Goal: Use online tool/utility: Utilize a website feature to perform a specific function

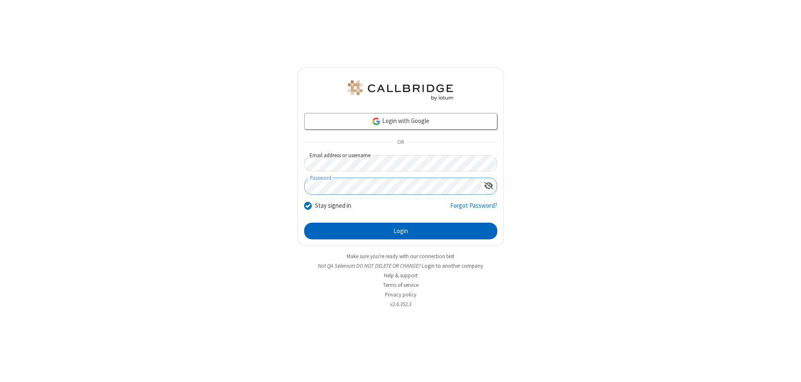
click at [401, 231] on button "Login" at bounding box center [400, 231] width 193 height 17
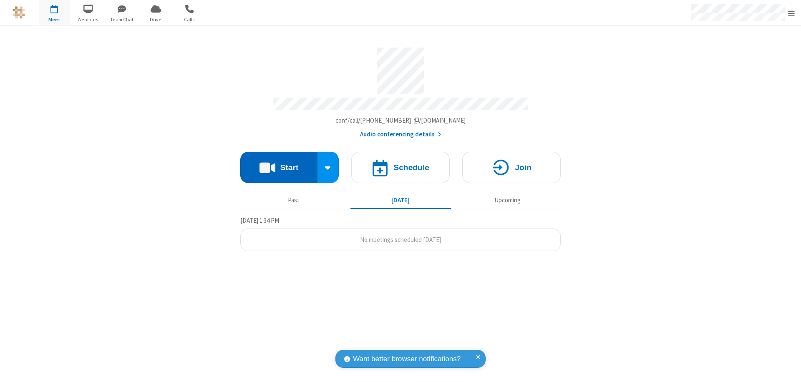
click at [279, 164] on button "Start" at bounding box center [278, 167] width 77 height 31
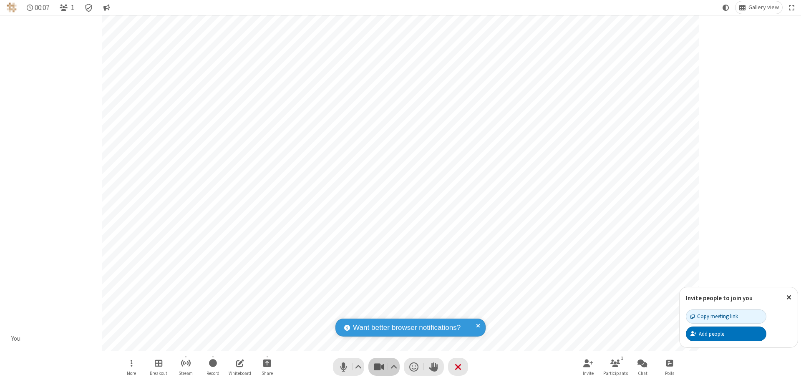
click at [379, 367] on span "Stop video (⌘+Shift+V)" at bounding box center [379, 367] width 13 height 12
click at [379, 367] on span "Start video (⌘+Shift+V)" at bounding box center [379, 367] width 13 height 12
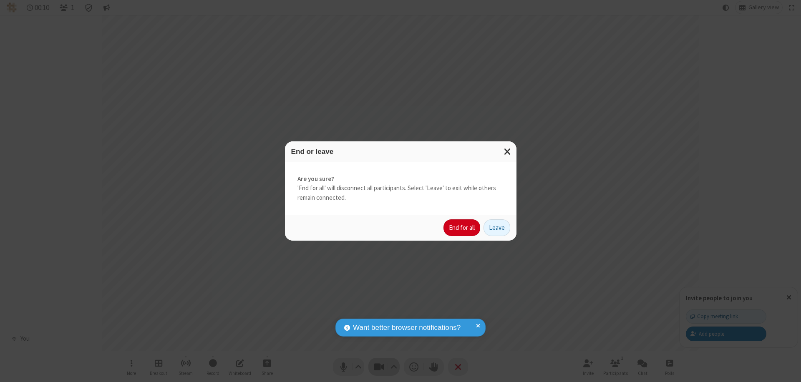
click at [462, 228] on button "End for all" at bounding box center [462, 227] width 37 height 17
